Goal: Browse casually: Explore the website without a specific task or goal

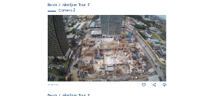
scroll to position [204, 0]
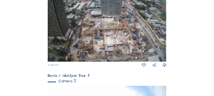
click at [138, 51] on img at bounding box center [107, 28] width 119 height 67
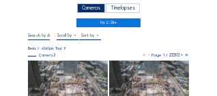
scroll to position [68, 0]
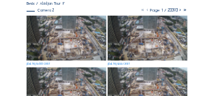
click at [76, 29] on img at bounding box center [67, 38] width 80 height 45
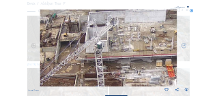
drag, startPoint x: 108, startPoint y: 57, endPoint x: 55, endPoint y: 31, distance: 58.2
click at [55, 31] on img at bounding box center [108, 48] width 137 height 77
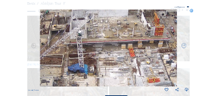
drag, startPoint x: 97, startPoint y: 50, endPoint x: 82, endPoint y: 40, distance: 18.0
click at [82, 40] on img at bounding box center [108, 48] width 137 height 77
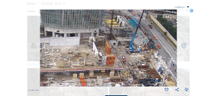
drag, startPoint x: 114, startPoint y: 42, endPoint x: 66, endPoint y: 71, distance: 56.5
click at [66, 71] on img at bounding box center [108, 48] width 137 height 77
drag, startPoint x: 96, startPoint y: 38, endPoint x: 96, endPoint y: 48, distance: 10.2
click at [96, 48] on img at bounding box center [108, 48] width 137 height 77
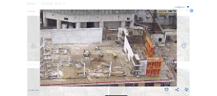
drag, startPoint x: 64, startPoint y: 59, endPoint x: 104, endPoint y: 32, distance: 48.2
click at [104, 32] on img at bounding box center [108, 48] width 137 height 77
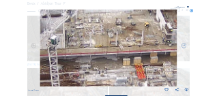
drag, startPoint x: 88, startPoint y: 53, endPoint x: 109, endPoint y: 36, distance: 27.1
click at [109, 36] on img at bounding box center [108, 48] width 137 height 77
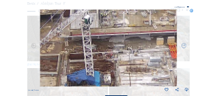
drag, startPoint x: 96, startPoint y: 57, endPoint x: 142, endPoint y: 33, distance: 52.1
click at [142, 33] on img at bounding box center [108, 48] width 137 height 77
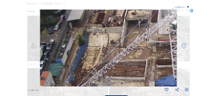
drag, startPoint x: 91, startPoint y: 59, endPoint x: 160, endPoint y: 71, distance: 70.5
click at [160, 71] on img at bounding box center [108, 48] width 137 height 77
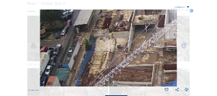
click at [112, 52] on img at bounding box center [108, 48] width 137 height 77
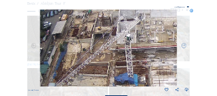
drag, startPoint x: 125, startPoint y: 43, endPoint x: 89, endPoint y: 41, distance: 36.2
click at [89, 41] on img at bounding box center [108, 48] width 137 height 77
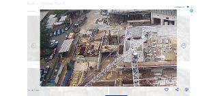
drag, startPoint x: 129, startPoint y: 61, endPoint x: 138, endPoint y: 82, distance: 23.2
click at [138, 82] on img at bounding box center [108, 48] width 137 height 77
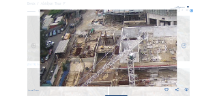
click at [123, 54] on img at bounding box center [108, 48] width 137 height 77
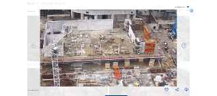
drag, startPoint x: 156, startPoint y: 60, endPoint x: 80, endPoint y: 54, distance: 75.9
click at [80, 54] on img at bounding box center [108, 48] width 137 height 77
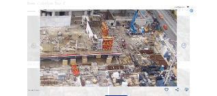
drag, startPoint x: 138, startPoint y: 65, endPoint x: 95, endPoint y: 61, distance: 42.4
click at [95, 61] on img at bounding box center [108, 48] width 137 height 77
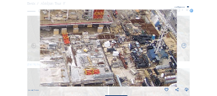
drag, startPoint x: 125, startPoint y: 75, endPoint x: 116, endPoint y: 44, distance: 31.9
click at [116, 44] on img at bounding box center [108, 48] width 137 height 77
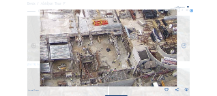
drag, startPoint x: 123, startPoint y: 57, endPoint x: 131, endPoint y: 8, distance: 49.7
click at [131, 8] on div "Scroll to travel through time | Press 'Alt' Button + Scroll to Zoom | Click and…" at bounding box center [108, 55] width 160 height 110
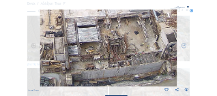
drag, startPoint x: 127, startPoint y: 47, endPoint x: 149, endPoint y: 32, distance: 26.5
click at [149, 32] on img at bounding box center [108, 48] width 137 height 77
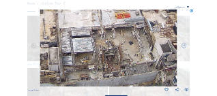
click at [92, 54] on img at bounding box center [108, 48] width 137 height 77
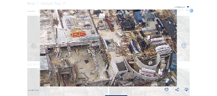
drag, startPoint x: 125, startPoint y: 45, endPoint x: 81, endPoint y: 63, distance: 47.9
click at [81, 63] on img at bounding box center [108, 48] width 137 height 77
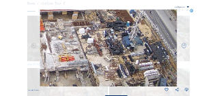
drag, startPoint x: 107, startPoint y: 39, endPoint x: 95, endPoint y: 63, distance: 27.1
click at [95, 63] on img at bounding box center [108, 48] width 137 height 77
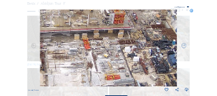
drag, startPoint x: 111, startPoint y: 44, endPoint x: 157, endPoint y: 62, distance: 49.2
click at [157, 62] on img at bounding box center [108, 48] width 137 height 77
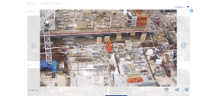
drag, startPoint x: 116, startPoint y: 59, endPoint x: 138, endPoint y: 63, distance: 21.4
click at [138, 63] on img at bounding box center [108, 48] width 137 height 77
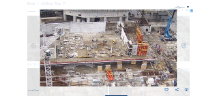
drag, startPoint x: 124, startPoint y: 57, endPoint x: 127, endPoint y: 85, distance: 28.7
click at [127, 85] on img at bounding box center [108, 48] width 137 height 77
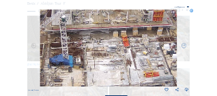
drag, startPoint x: 119, startPoint y: 77, endPoint x: 135, endPoint y: 42, distance: 38.1
click at [135, 42] on img at bounding box center [108, 48] width 137 height 77
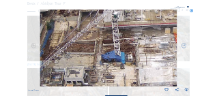
drag, startPoint x: 115, startPoint y: 61, endPoint x: 167, endPoint y: 58, distance: 51.9
click at [167, 58] on img at bounding box center [108, 48] width 137 height 77
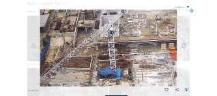
drag, startPoint x: 167, startPoint y: 58, endPoint x: 163, endPoint y: 74, distance: 16.2
click at [163, 74] on img at bounding box center [108, 48] width 137 height 77
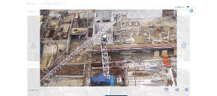
drag, startPoint x: 168, startPoint y: 48, endPoint x: 151, endPoint y: 64, distance: 23.1
click at [151, 64] on img at bounding box center [108, 48] width 137 height 77
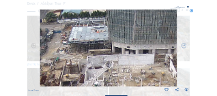
drag, startPoint x: 161, startPoint y: 43, endPoint x: 166, endPoint y: 75, distance: 32.3
click at [166, 75] on img at bounding box center [108, 48] width 137 height 77
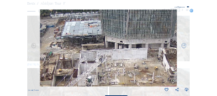
drag, startPoint x: 166, startPoint y: 75, endPoint x: 159, endPoint y: 69, distance: 8.7
click at [159, 69] on img at bounding box center [108, 48] width 137 height 77
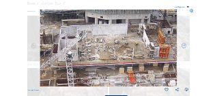
drag, startPoint x: 173, startPoint y: 77, endPoint x: 148, endPoint y: 47, distance: 39.2
click at [148, 47] on img at bounding box center [108, 48] width 137 height 77
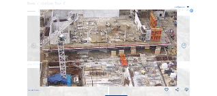
drag, startPoint x: 163, startPoint y: 74, endPoint x: 160, endPoint y: 62, distance: 11.9
click at [160, 62] on img at bounding box center [108, 48] width 137 height 77
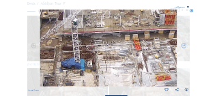
drag, startPoint x: 136, startPoint y: 73, endPoint x: 149, endPoint y: 57, distance: 20.8
click at [149, 57] on img at bounding box center [108, 48] width 137 height 77
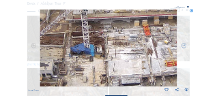
drag, startPoint x: 124, startPoint y: 75, endPoint x: 134, endPoint y: 61, distance: 17.2
click at [134, 61] on img at bounding box center [108, 48] width 137 height 77
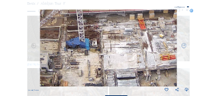
drag, startPoint x: 146, startPoint y: 76, endPoint x: 142, endPoint y: 69, distance: 7.8
click at [142, 69] on img at bounding box center [108, 48] width 137 height 77
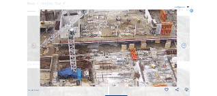
drag, startPoint x: 139, startPoint y: 42, endPoint x: 131, endPoint y: 72, distance: 31.1
click at [131, 72] on img at bounding box center [108, 48] width 137 height 77
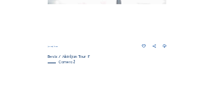
scroll to position [170, 0]
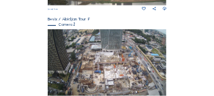
click at [105, 63] on img at bounding box center [107, 62] width 119 height 67
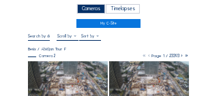
scroll to position [68, 0]
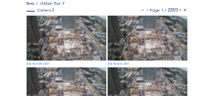
click at [82, 26] on img at bounding box center [67, 38] width 80 height 45
